Goal: Task Accomplishment & Management: Manage account settings

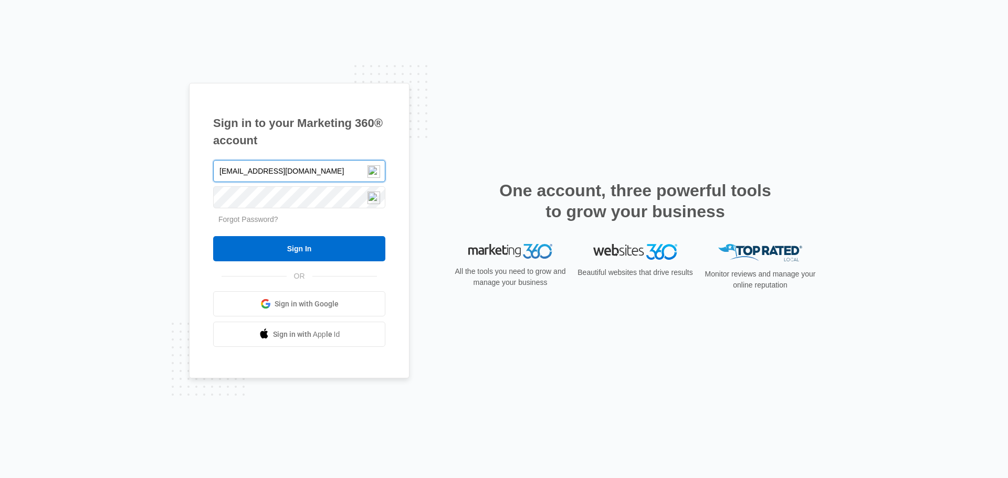
drag, startPoint x: 322, startPoint y: 171, endPoint x: 207, endPoint y: 173, distance: 114.5
click at [207, 173] on div "Sign in to your Marketing 360® account [EMAIL_ADDRESS][DOMAIN_NAME] Forgot Pass…" at bounding box center [299, 231] width 220 height 296
type input "[EMAIL_ADDRESS][DOMAIN_NAME]"
click at [212, 200] on div "Sign in to your Marketing 360® account [EMAIL_ADDRESS][DOMAIN_NAME] Forgot Pass…" at bounding box center [299, 231] width 220 height 296
click at [200, 283] on div "Sign in to your Marketing 360® account [EMAIL_ADDRESS][DOMAIN_NAME] Forgot Pass…" at bounding box center [299, 231] width 220 height 296
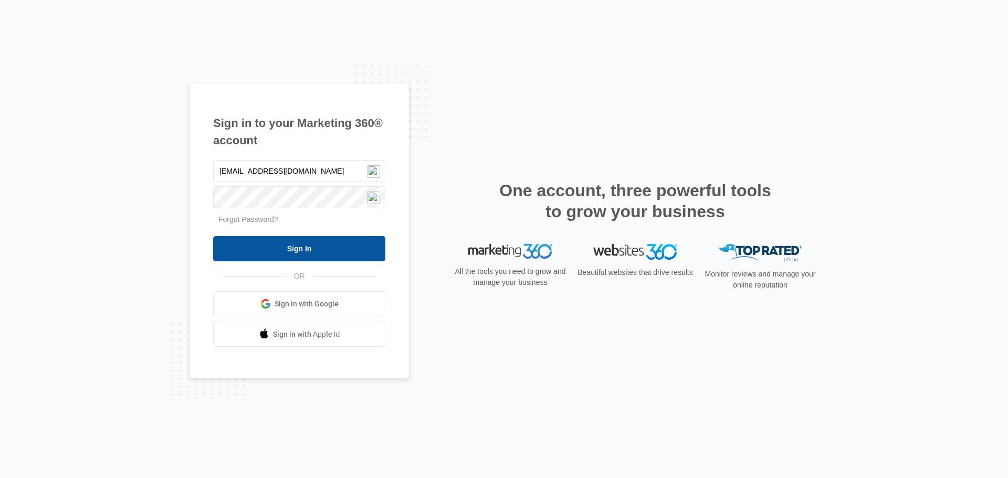
click at [272, 249] on input "Sign In" at bounding box center [299, 248] width 172 height 25
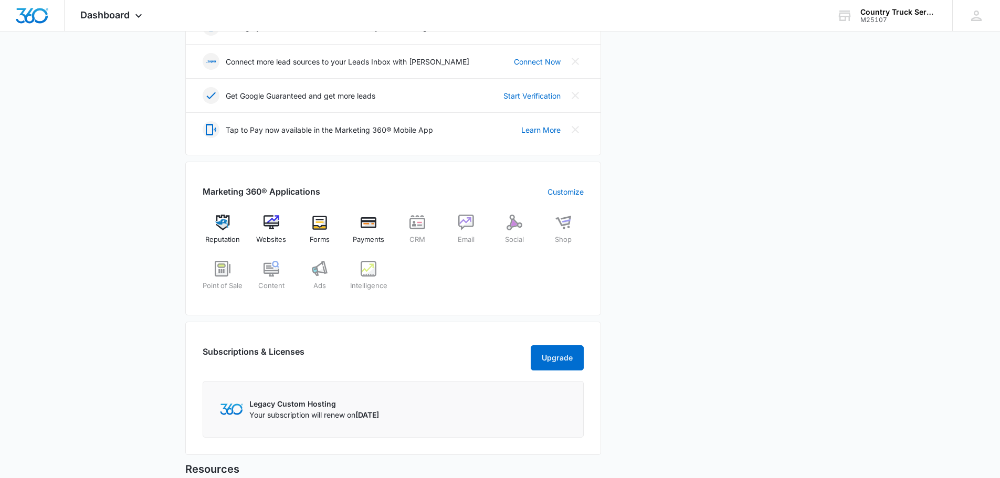
scroll to position [315, 0]
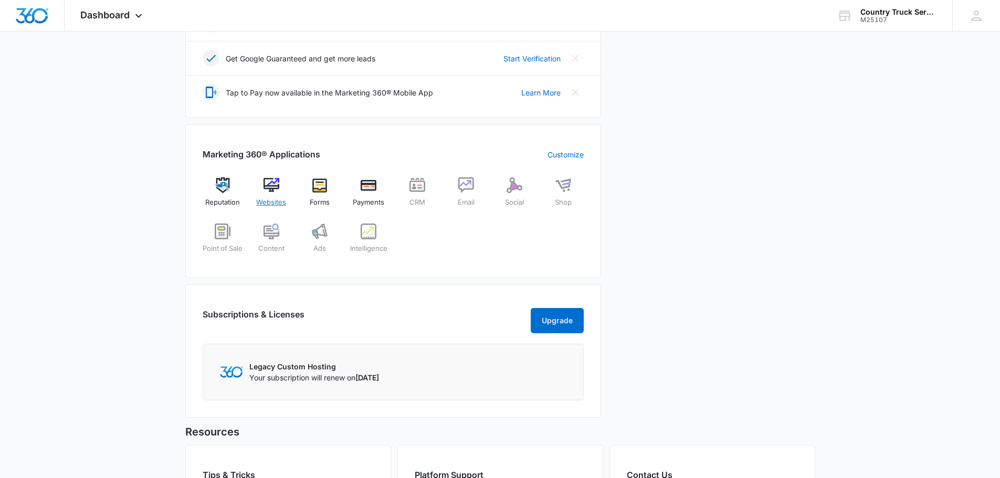
click at [270, 190] on img at bounding box center [272, 185] width 16 height 16
